Goal: Task Accomplishment & Management: Complete application form

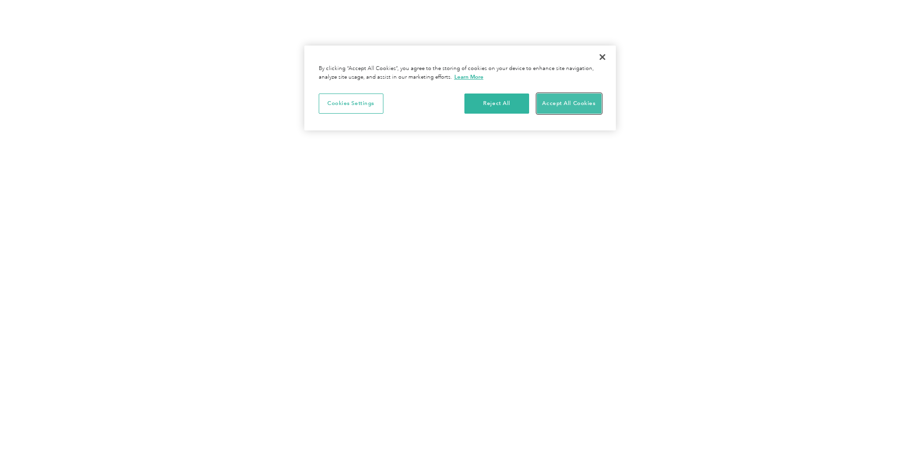
click at [571, 101] on button "Accept All Cookies" at bounding box center [568, 103] width 65 height 20
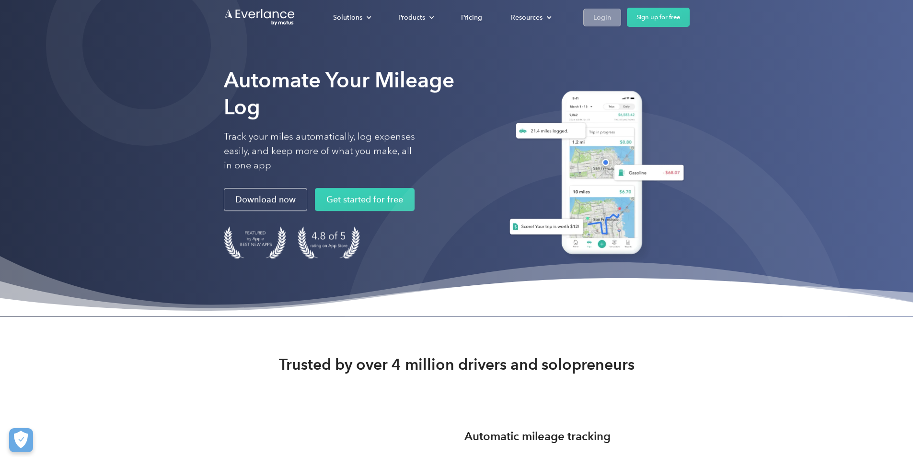
click at [611, 17] on div "Login" at bounding box center [602, 17] width 18 height 12
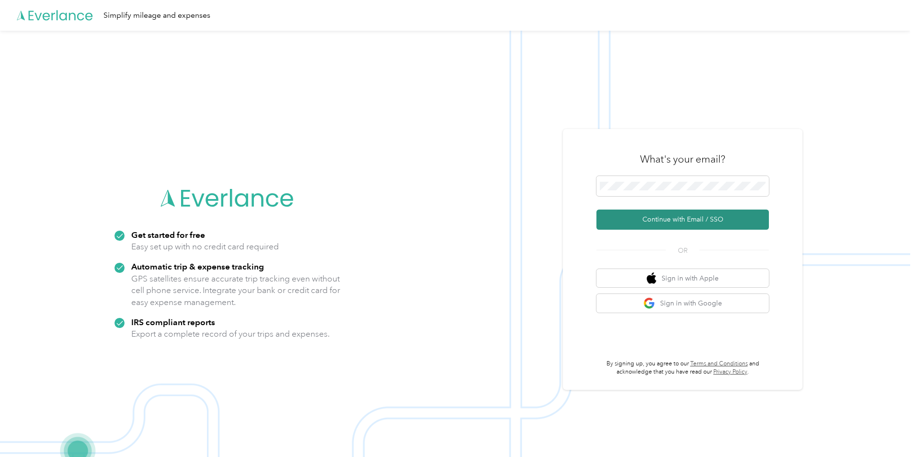
click at [672, 222] on button "Continue with Email / SSO" at bounding box center [682, 219] width 172 height 20
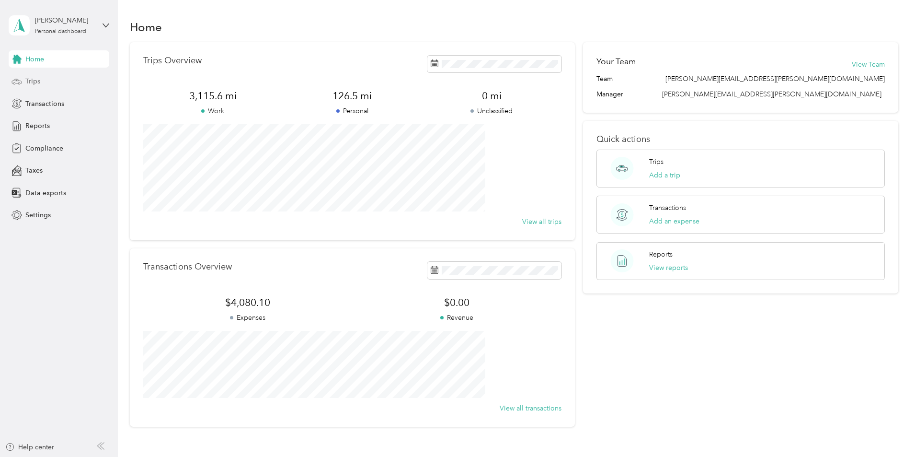
click at [39, 78] on span "Trips" at bounding box center [32, 81] width 15 height 10
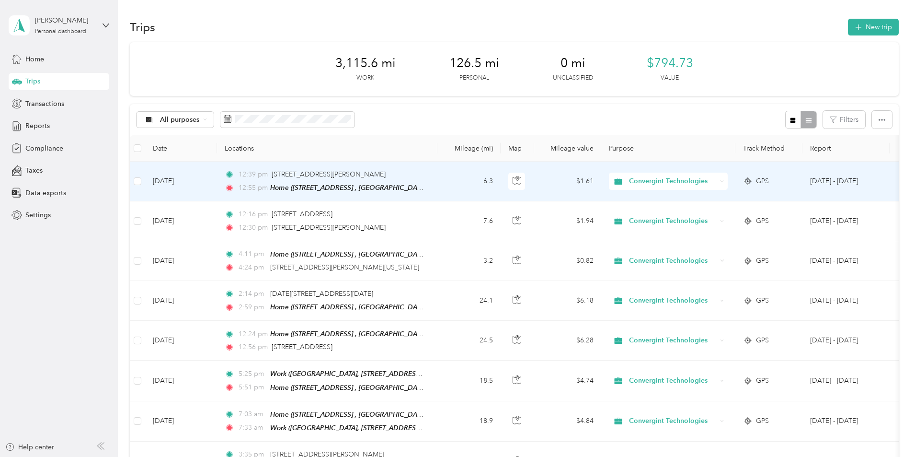
click at [501, 179] on td "6.3" at bounding box center [468, 181] width 63 height 40
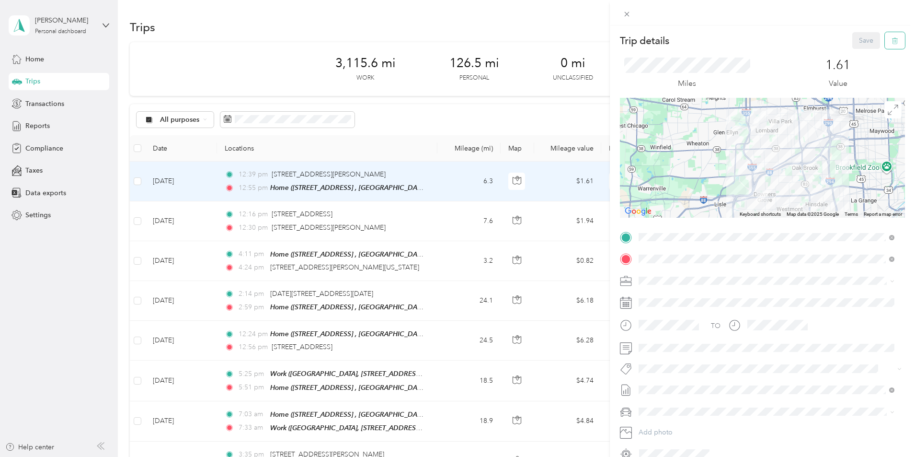
click at [891, 42] on icon "button" at bounding box center [894, 40] width 7 height 7
click at [857, 51] on button "Yes" at bounding box center [859, 52] width 19 height 15
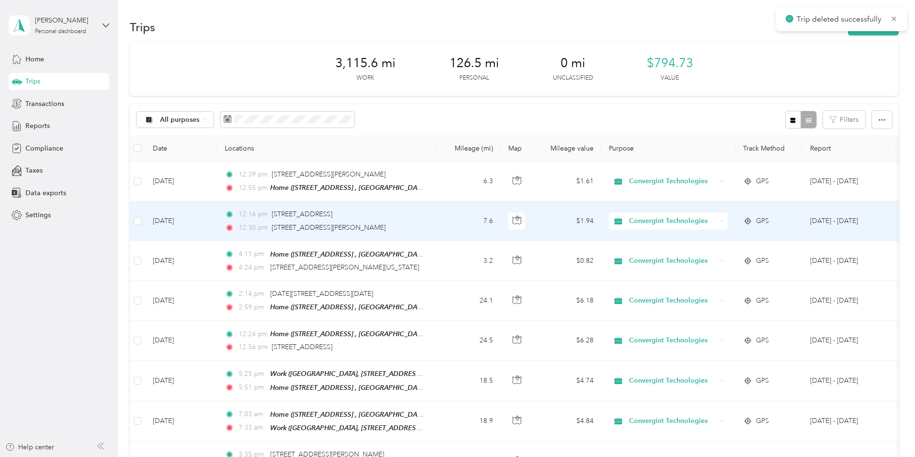
click at [426, 215] on div "12:16 pm 1110 S Main St, Lombard, IL" at bounding box center [325, 214] width 201 height 11
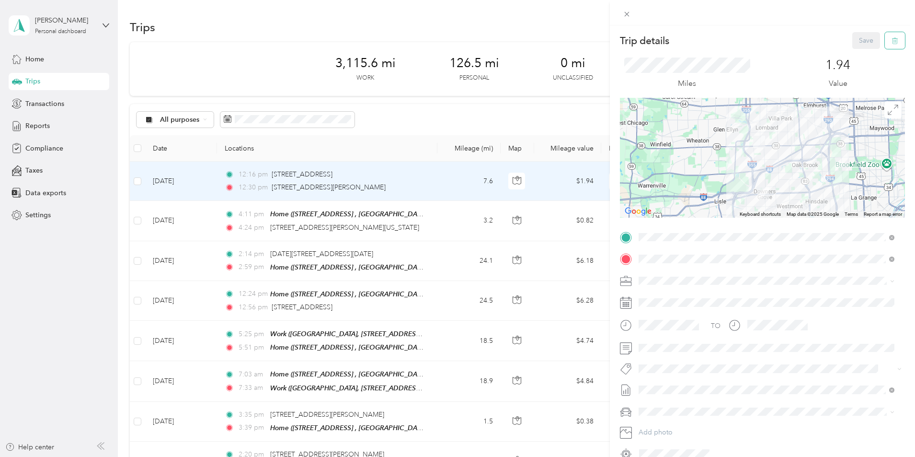
click at [891, 44] on button "button" at bounding box center [895, 40] width 20 height 17
click at [860, 53] on button "Yes" at bounding box center [859, 52] width 19 height 15
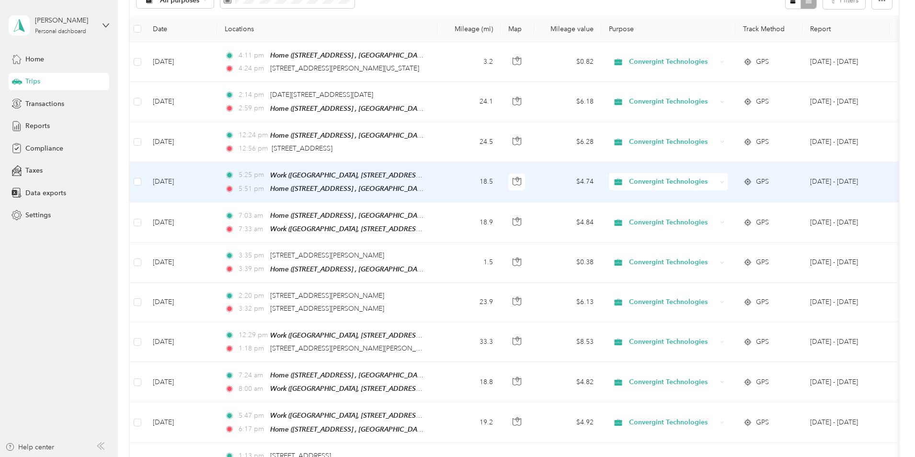
scroll to position [96, 0]
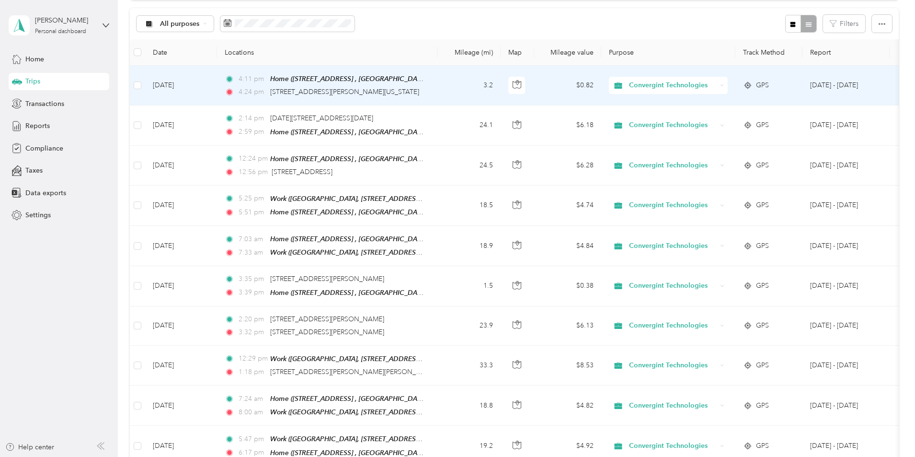
drag, startPoint x: 518, startPoint y: 80, endPoint x: 500, endPoint y: 80, distance: 18.7
click at [437, 80] on td "4:11 pm Home (232 N Charlotte St, Lombard, IL, United States , Lombard, IL) 4:2…" at bounding box center [327, 86] width 220 height 40
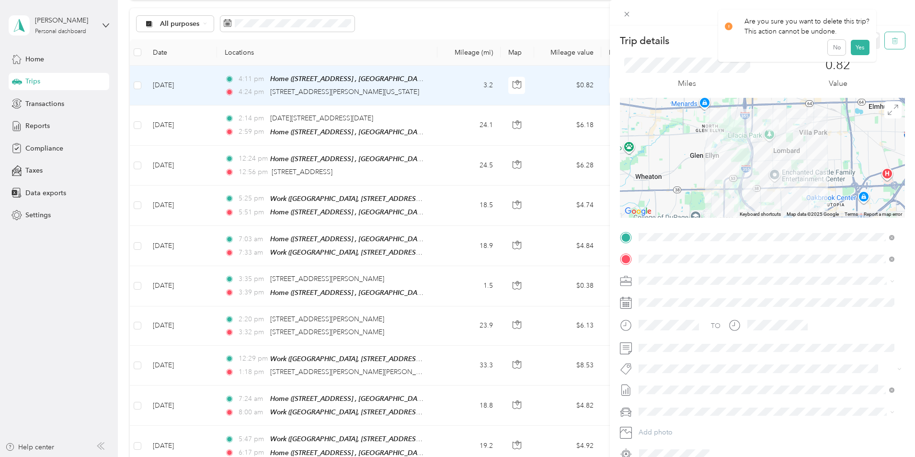
click at [895, 39] on button "button" at bounding box center [895, 40] width 20 height 17
click at [854, 56] on button "Yes" at bounding box center [859, 52] width 19 height 15
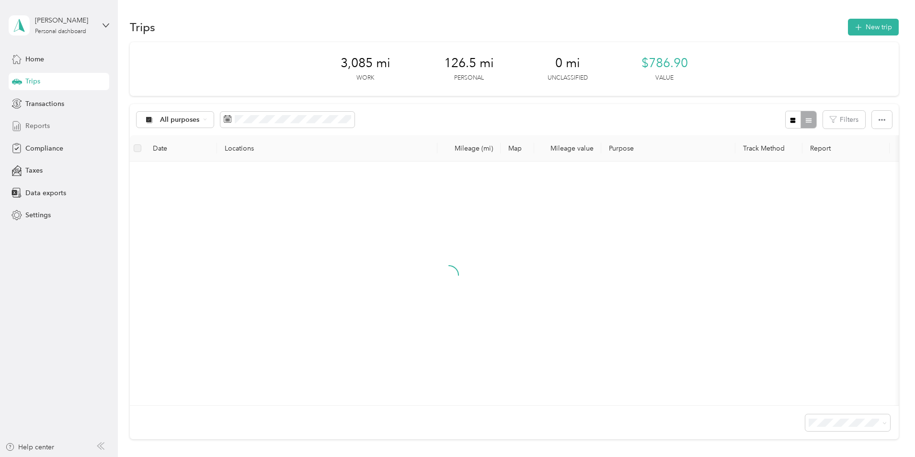
click at [37, 125] on span "Reports" at bounding box center [37, 126] width 24 height 10
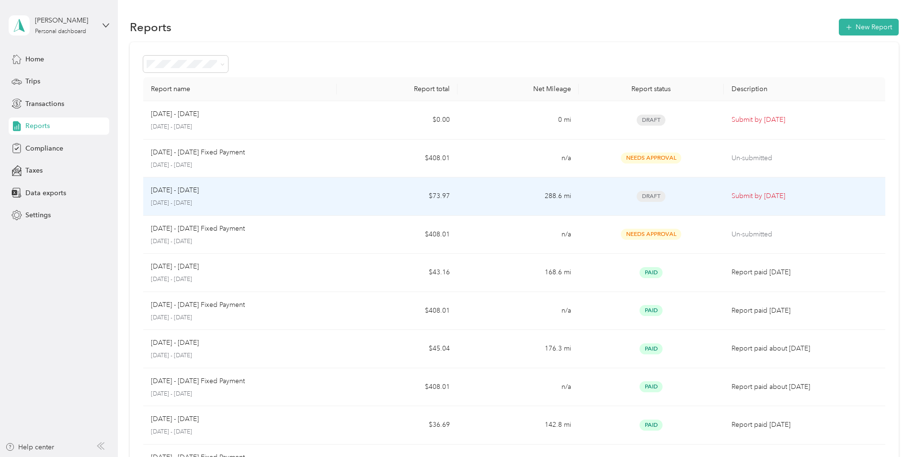
click at [637, 193] on span "Draft" at bounding box center [651, 196] width 29 height 11
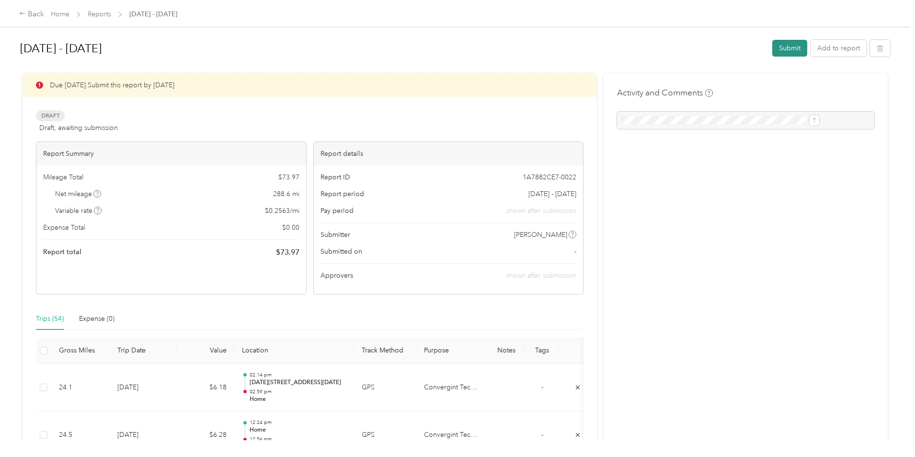
click at [772, 47] on button "Submit" at bounding box center [789, 48] width 35 height 17
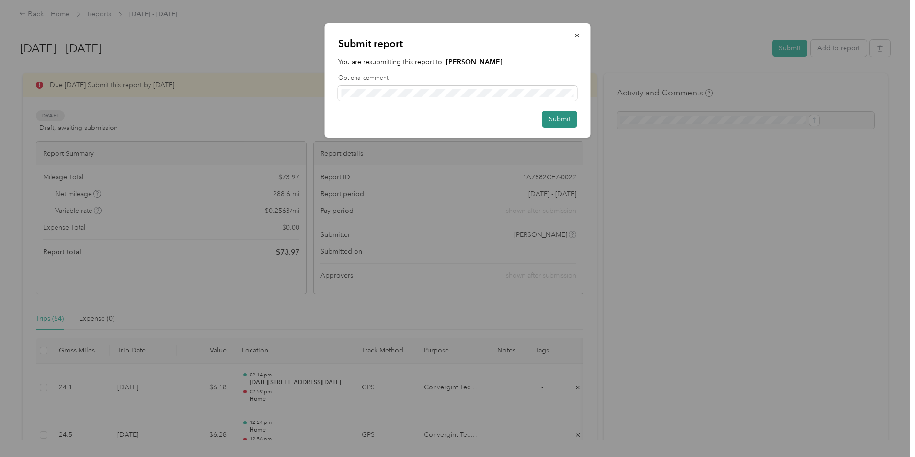
click at [562, 119] on button "Submit" at bounding box center [559, 119] width 35 height 17
